Goal: Transaction & Acquisition: Purchase product/service

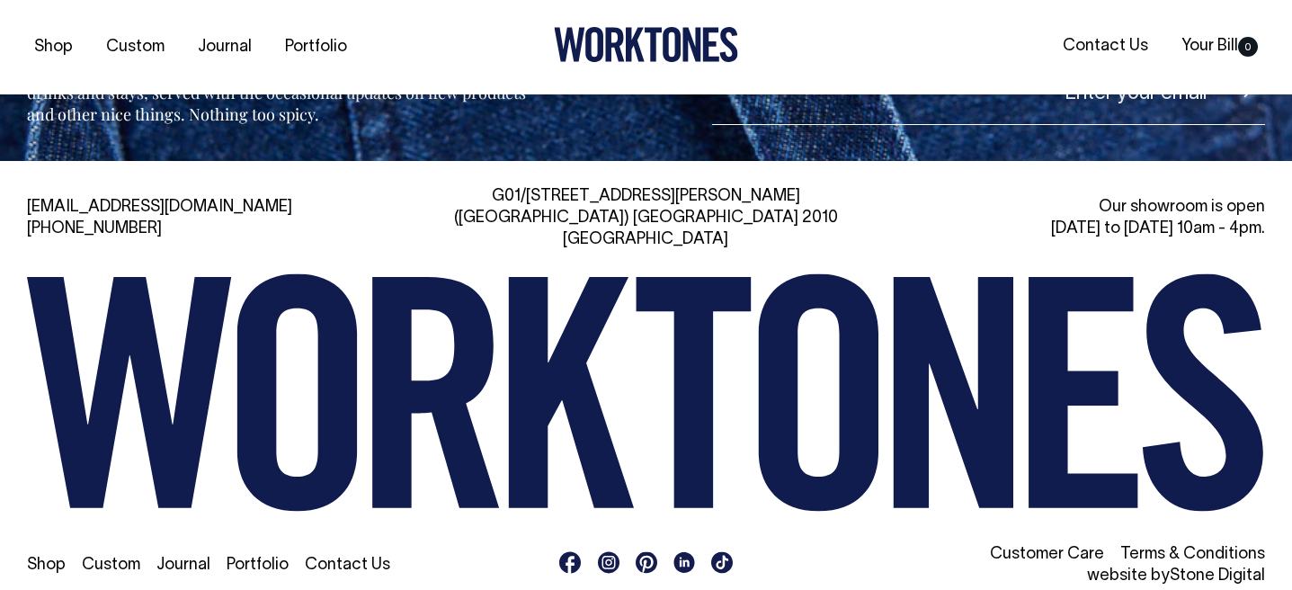
scroll to position [3942, 0]
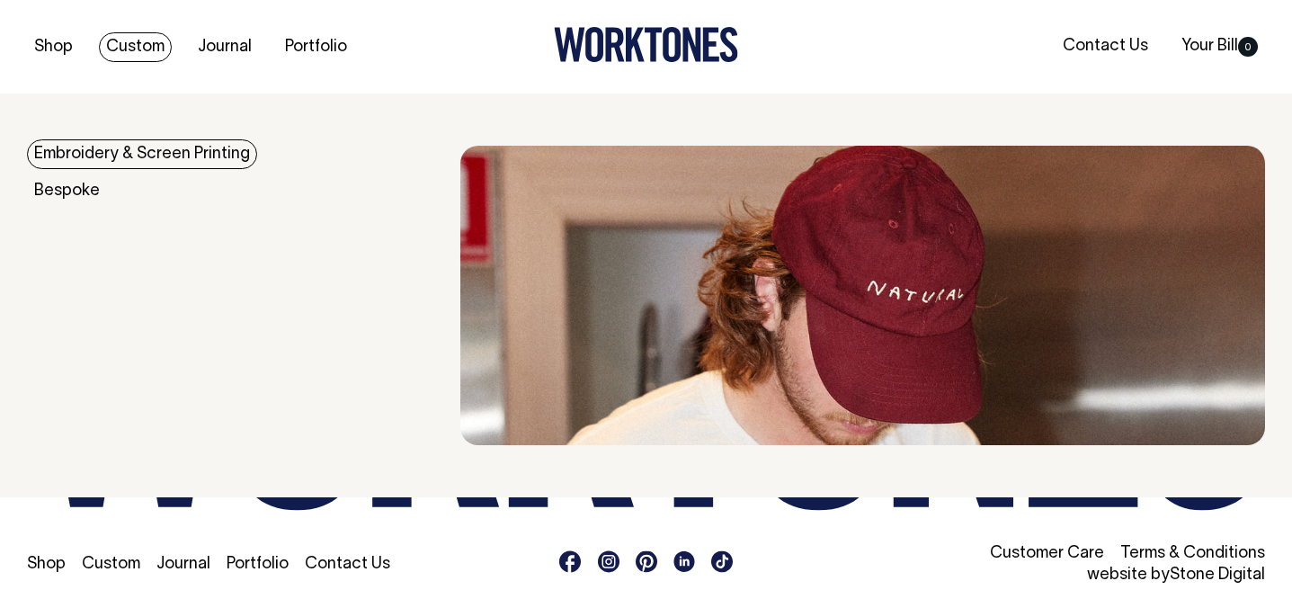
click at [163, 57] on link "Custom" at bounding box center [135, 47] width 73 height 30
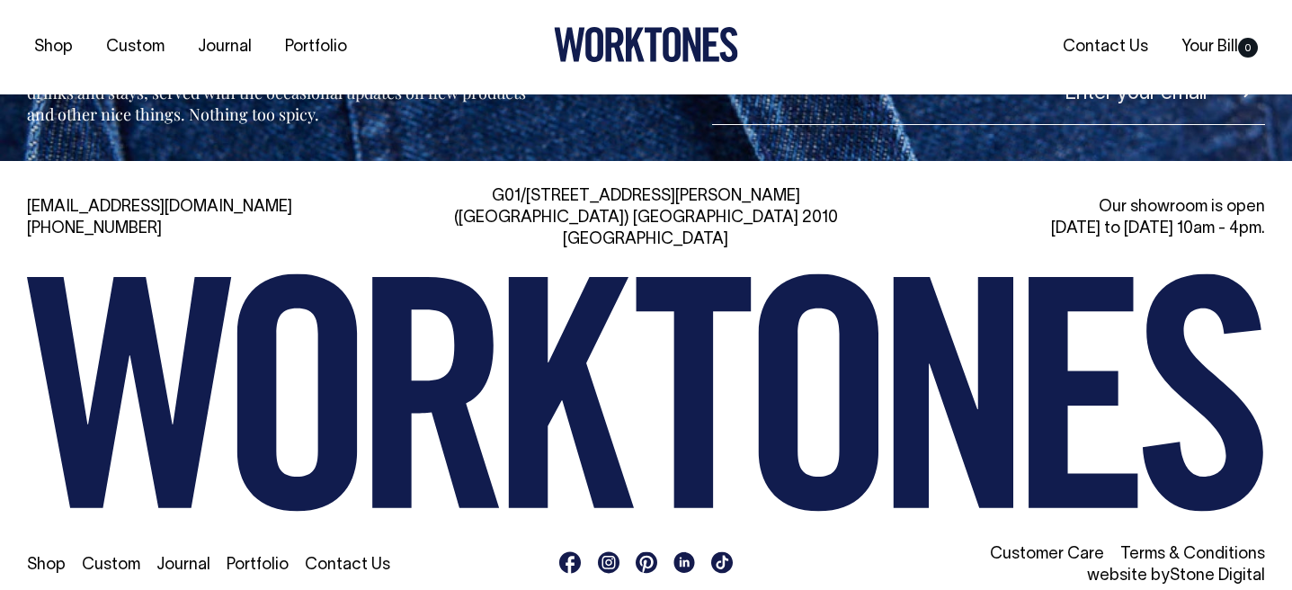
scroll to position [7688, 0]
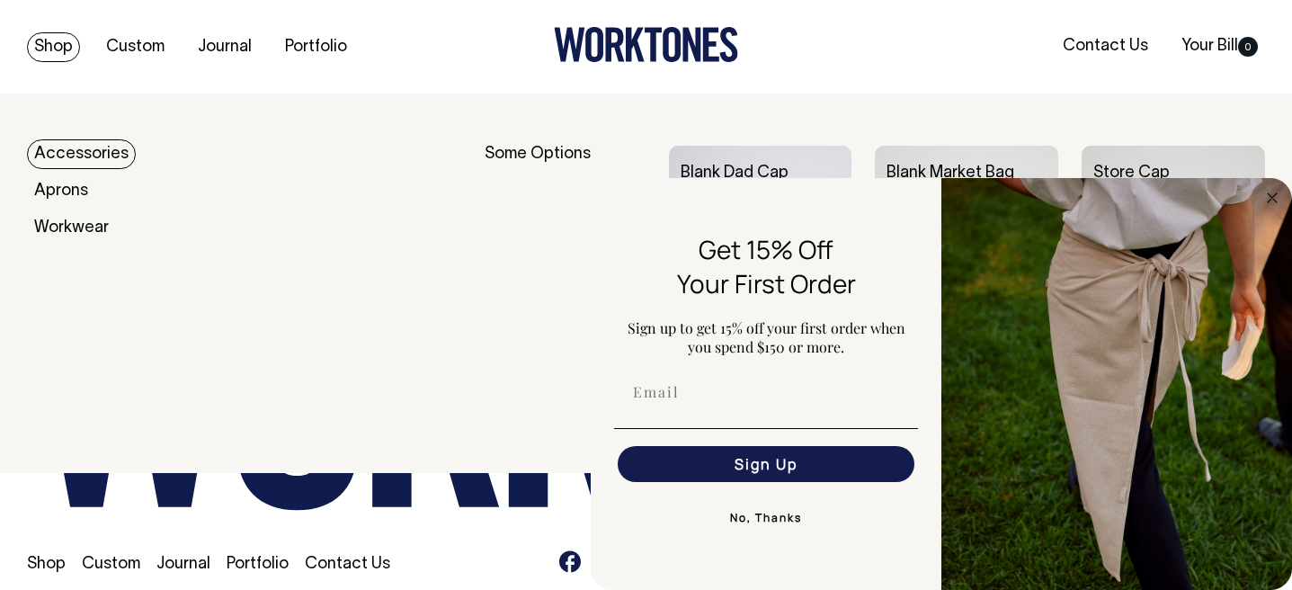
click at [40, 60] on link "Shop" at bounding box center [53, 47] width 53 height 30
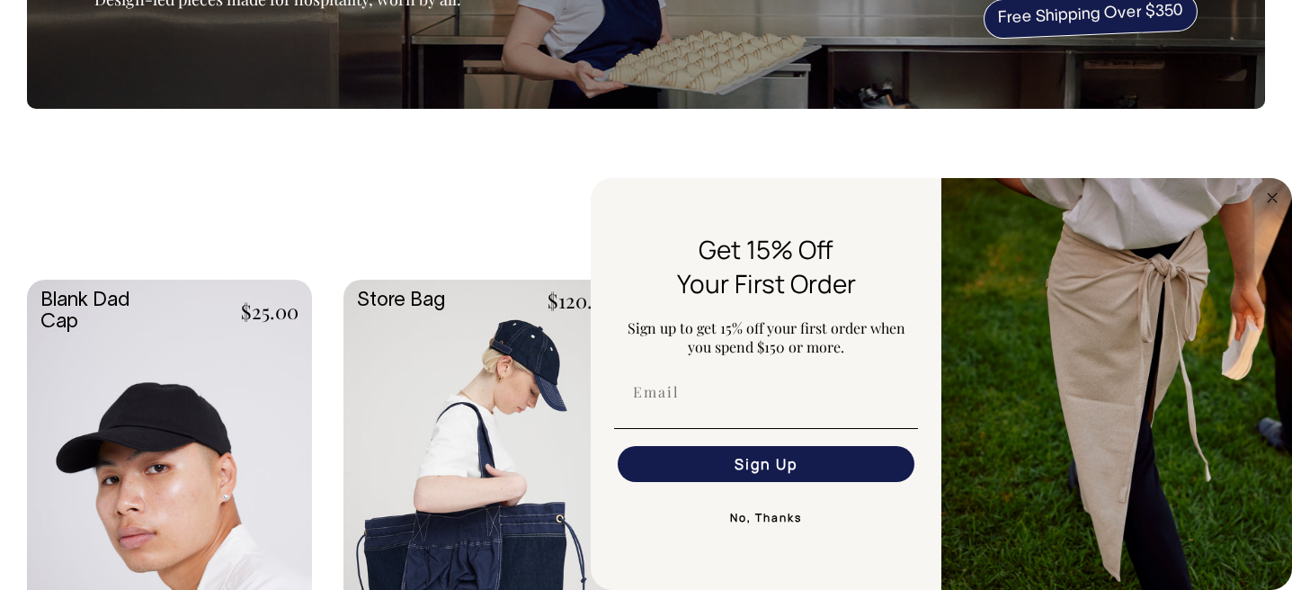
scroll to position [253, 0]
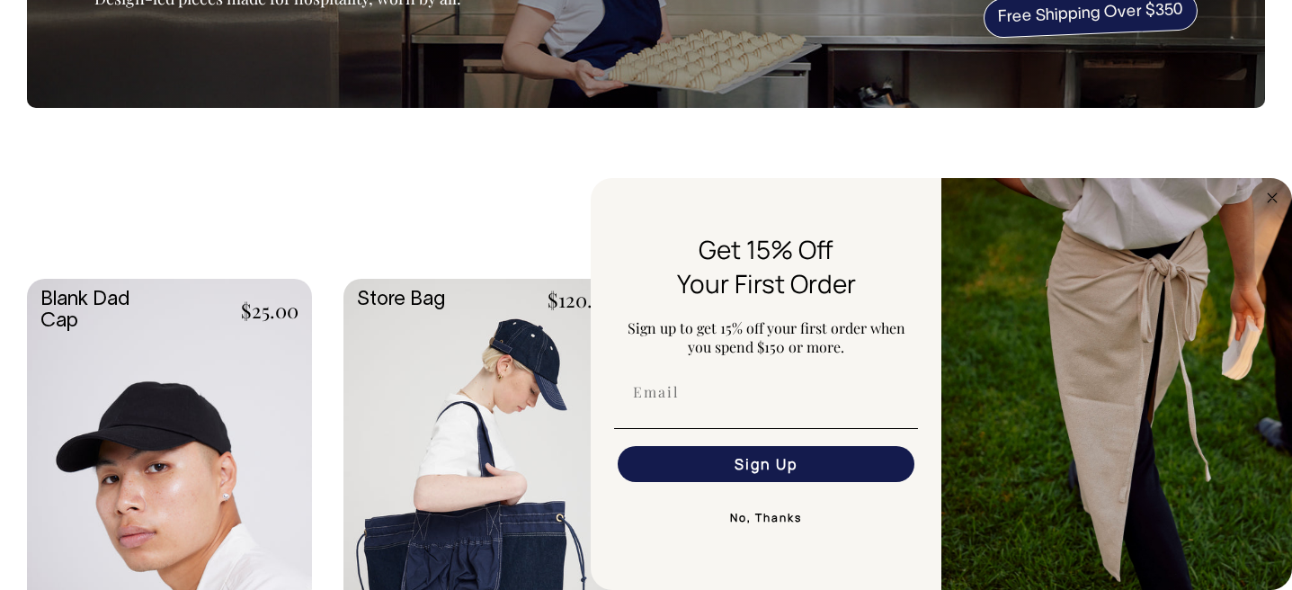
click at [478, 226] on div "Sort By Sort By Best selling Alphabetically, A-Z Alphabetically, Z-A Price, low…" at bounding box center [646, 225] width 1238 height 36
click at [1269, 192] on circle "Close dialog" at bounding box center [1273, 197] width 21 height 21
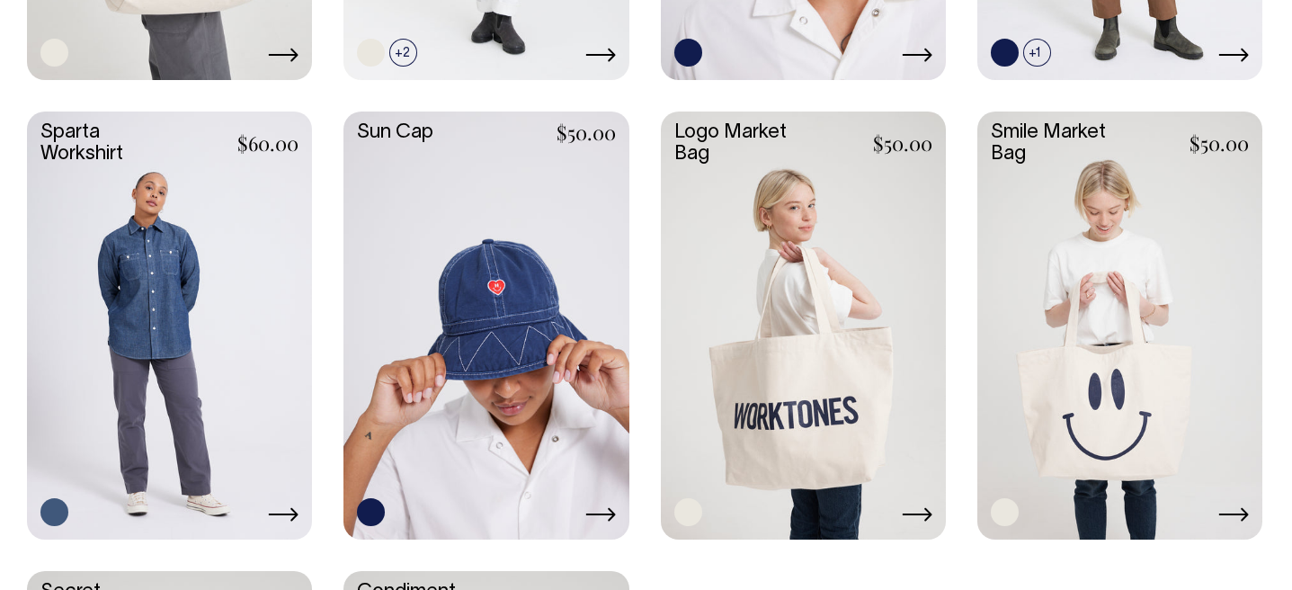
scroll to position [2716, 0]
click at [823, 312] on link at bounding box center [803, 324] width 285 height 424
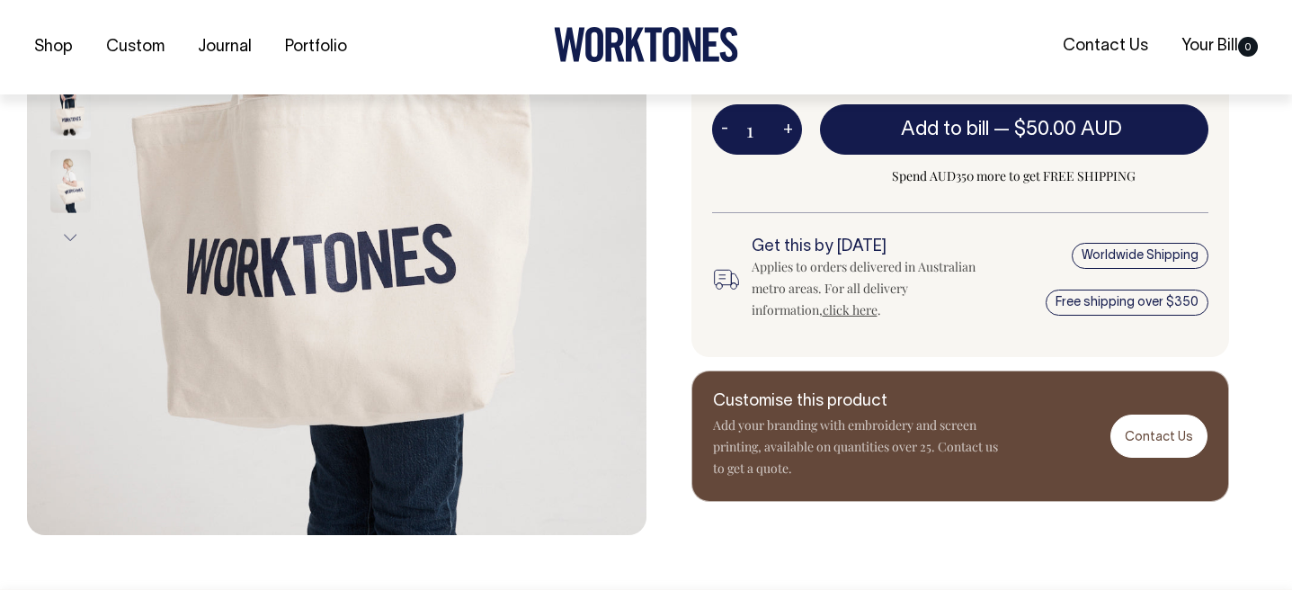
scroll to position [489, 0]
